Goal: Information Seeking & Learning: Learn about a topic

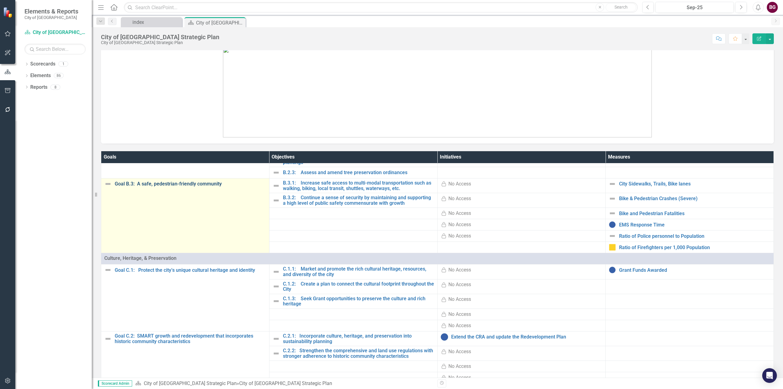
scroll to position [214, 0]
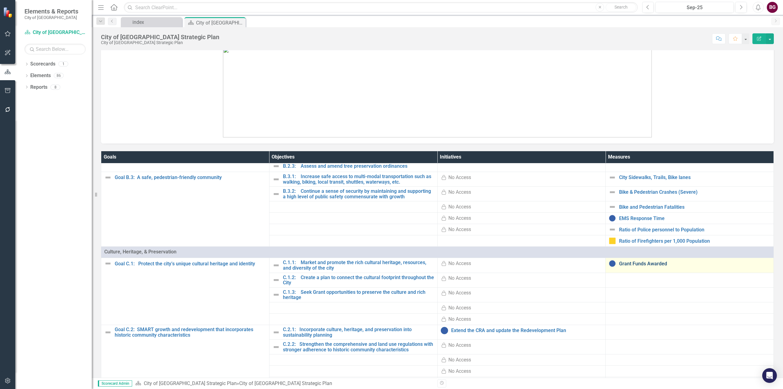
click at [619, 262] on link "Grant Funds Awarded" at bounding box center [694, 264] width 151 height 6
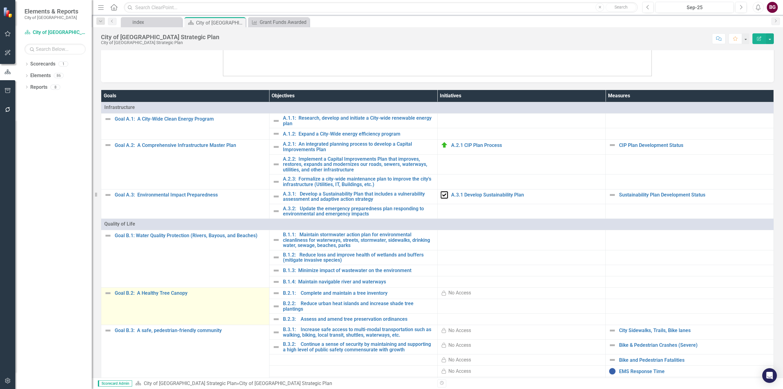
scroll to position [92, 0]
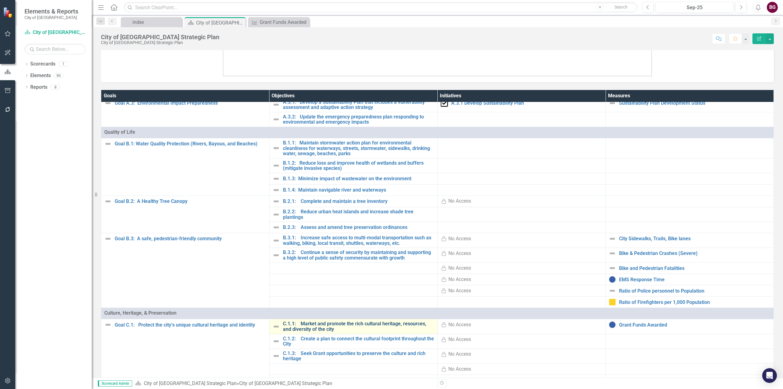
click at [301, 325] on link "C.1.1: Market and promote the rich cultural heritage, resources, and diversity …" at bounding box center [358, 326] width 151 height 11
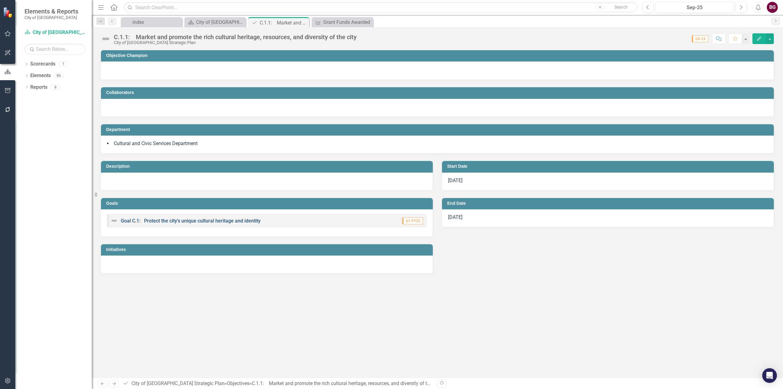
click at [186, 218] on link "Goal C.1: Protect the city’s unique cultural heritage and identity" at bounding box center [191, 221] width 140 height 6
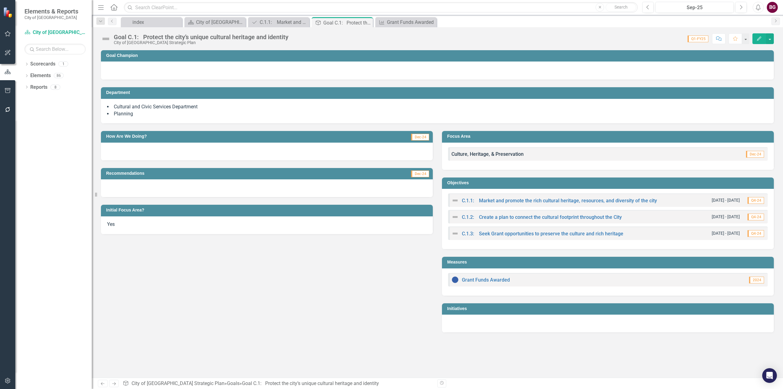
click at [541, 197] on div "C.1.1: Market and promote the rich cultural heritage, resources, and diversity …" at bounding box center [553, 200] width 205 height 7
click at [544, 201] on link "C.1.1: Market and promote the rich cultural heritage, resources, and diversity …" at bounding box center [559, 200] width 195 height 6
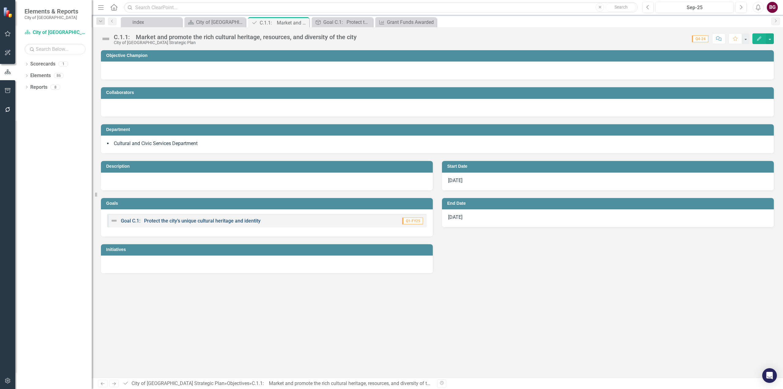
click at [243, 218] on link "Goal C.1: Protect the city’s unique cultural heritage and identity" at bounding box center [191, 221] width 140 height 6
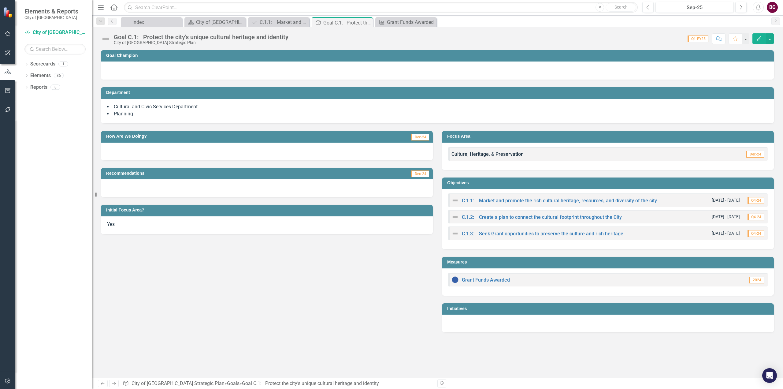
click at [122, 145] on div at bounding box center [267, 151] width 332 height 18
click at [422, 138] on span "Dec-24" at bounding box center [420, 137] width 18 height 7
drag, startPoint x: 422, startPoint y: 138, endPoint x: 418, endPoint y: 118, distance: 20.5
click at [418, 118] on div "Cultural and Civic Services Department Planning" at bounding box center [437, 111] width 672 height 25
click at [282, 21] on div "C.1.1: Market and promote the rich cultural heritage, resources, and diversity …" at bounding box center [280, 22] width 40 height 8
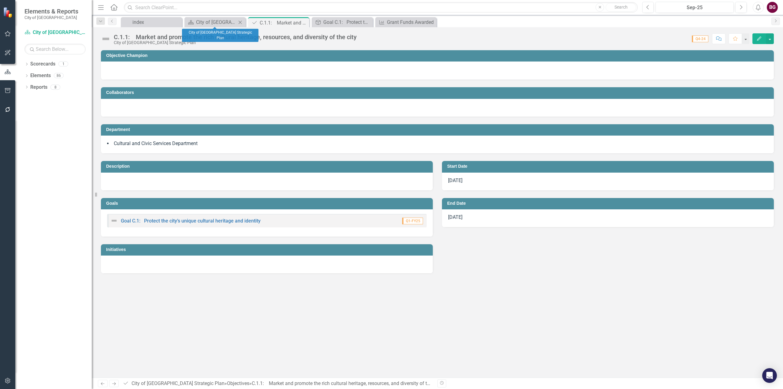
click at [201, 26] on div "Scorecard City of [GEOGRAPHIC_DATA] Strategic Plan Close" at bounding box center [214, 22] width 61 height 10
click at [196, 20] on div "City of [GEOGRAPHIC_DATA] Strategic Plan" at bounding box center [216, 22] width 40 height 8
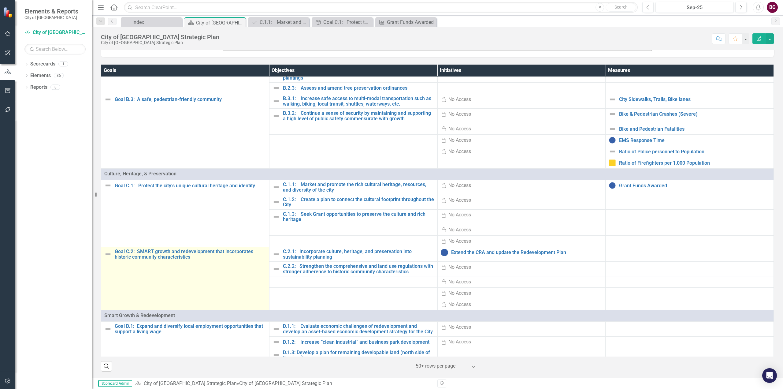
scroll to position [214, 0]
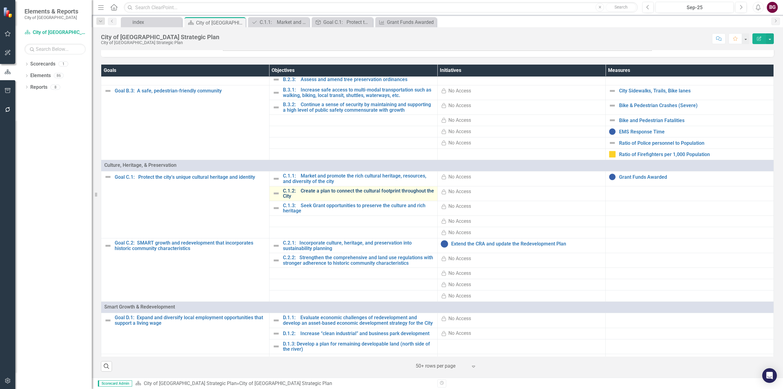
click at [358, 193] on link "C.1.2: Create a plan to connect the cultural footprint throughout the City" at bounding box center [358, 193] width 151 height 11
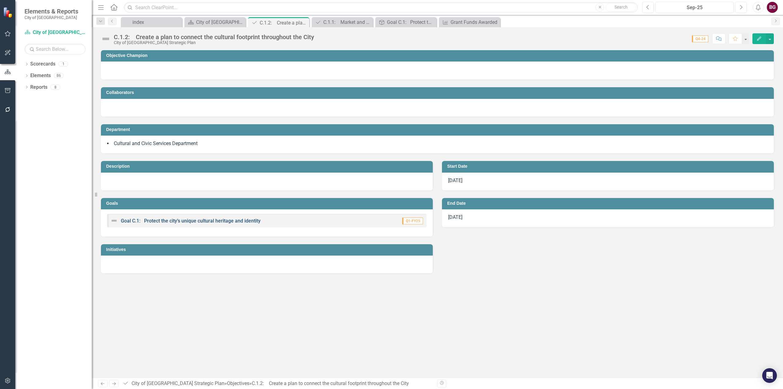
click at [187, 223] on link "Goal C.1: Protect the city’s unique cultural heritage and identity" at bounding box center [191, 221] width 140 height 6
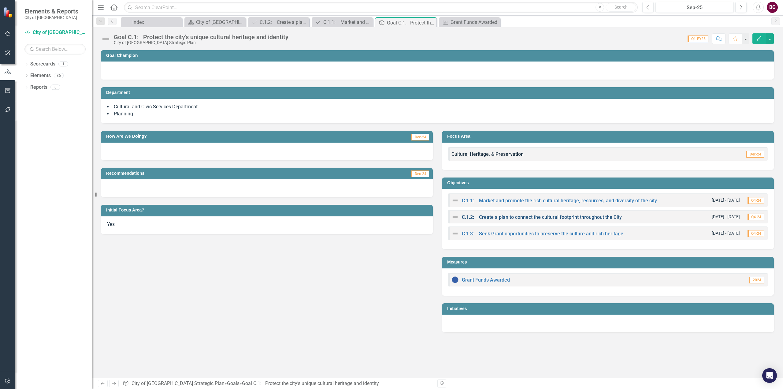
click at [549, 216] on link "C.1.2: Create a plan to connect the cultural footprint throughout the City" at bounding box center [542, 217] width 160 height 6
